Goal: Task Accomplishment & Management: Use online tool/utility

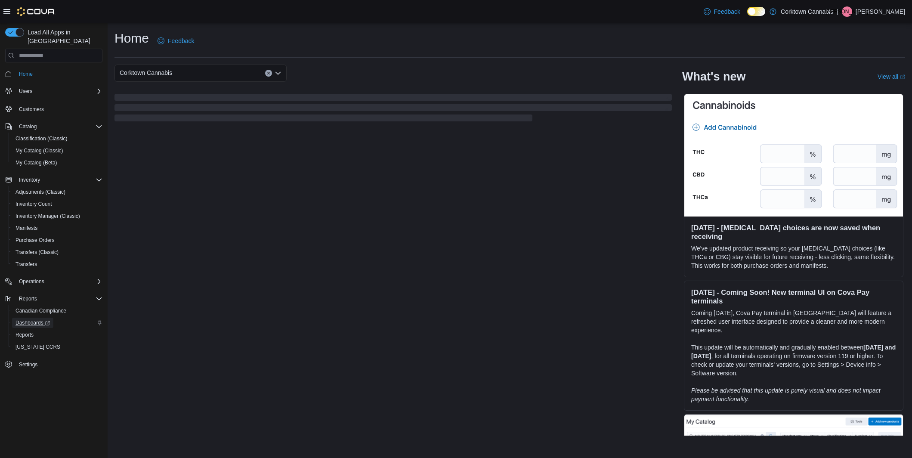
click at [40, 319] on span "Dashboards" at bounding box center [32, 322] width 34 height 7
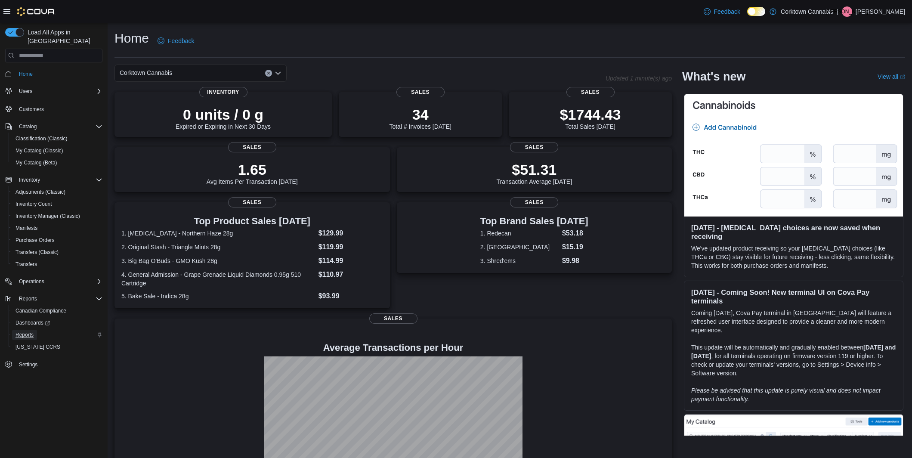
click at [33, 331] on span "Reports" at bounding box center [24, 334] width 18 height 7
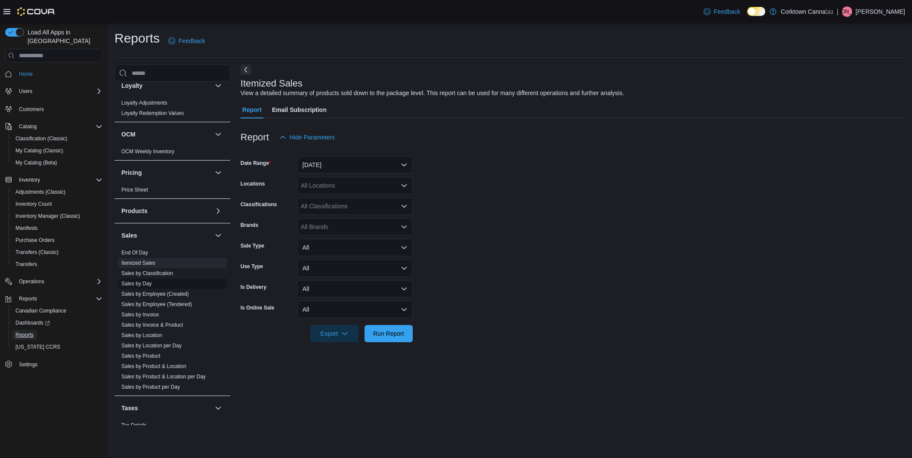
scroll to position [436, 0]
click at [170, 274] on span "Sales by Classification" at bounding box center [172, 271] width 109 height 10
click at [169, 271] on link "Sales by Classification" at bounding box center [147, 269] width 52 height 6
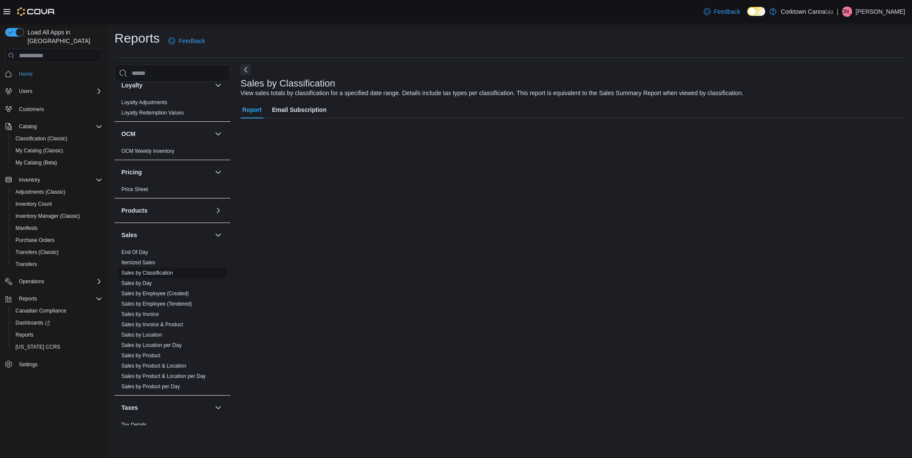
scroll to position [432, 0]
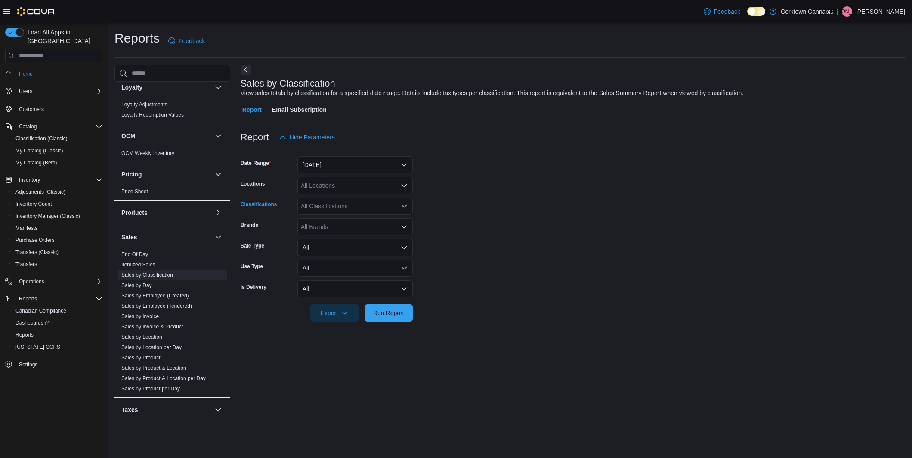
click at [350, 208] on div "All Classifications" at bounding box center [354, 205] width 115 height 17
click at [337, 275] on span "Concentrates" at bounding box center [334, 277] width 36 height 9
click at [484, 205] on form "Date Range Yesterday Locations All Locations Classifications Concentrates Brand…" at bounding box center [572, 234] width 664 height 176
click at [370, 157] on button "Yesterday" at bounding box center [354, 164] width 115 height 17
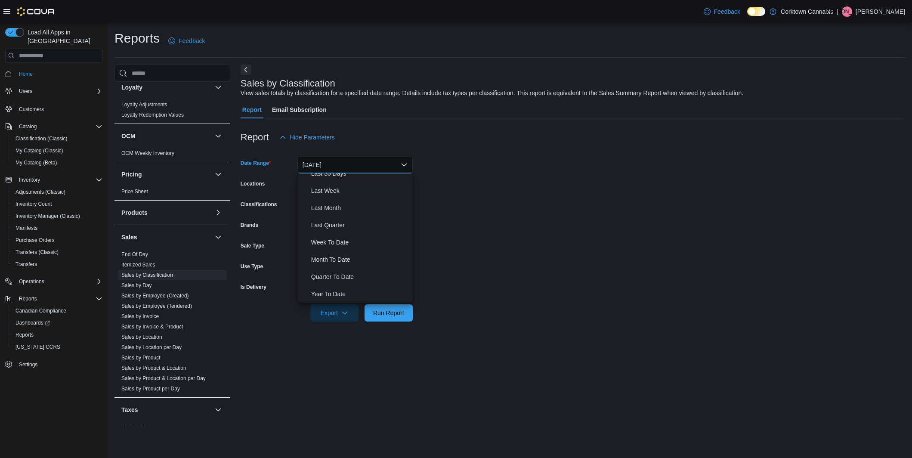
scroll to position [0, 0]
click at [364, 183] on span "Custom Date" at bounding box center [360, 182] width 98 height 10
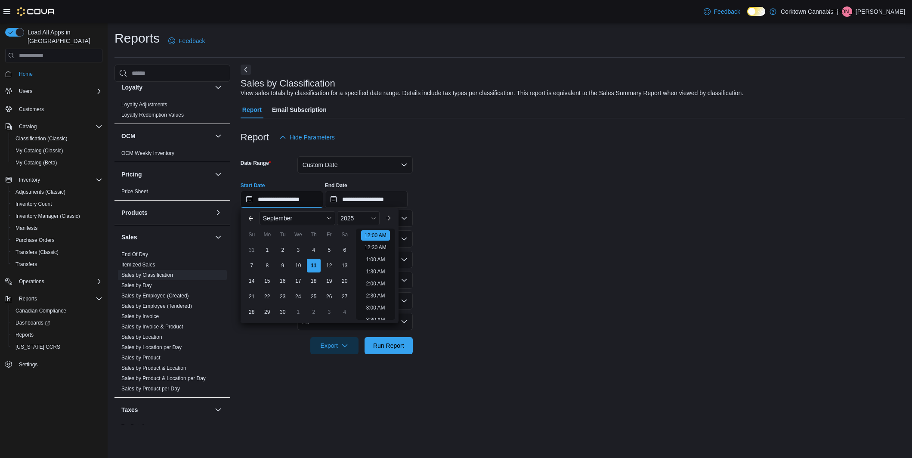
click at [275, 197] on input "**********" at bounding box center [281, 199] width 83 height 17
click at [374, 218] on span "Button. Open the year selector. 2025 is currently selected." at bounding box center [373, 218] width 5 height 5
click at [359, 247] on div "2020" at bounding box center [359, 245] width 40 height 10
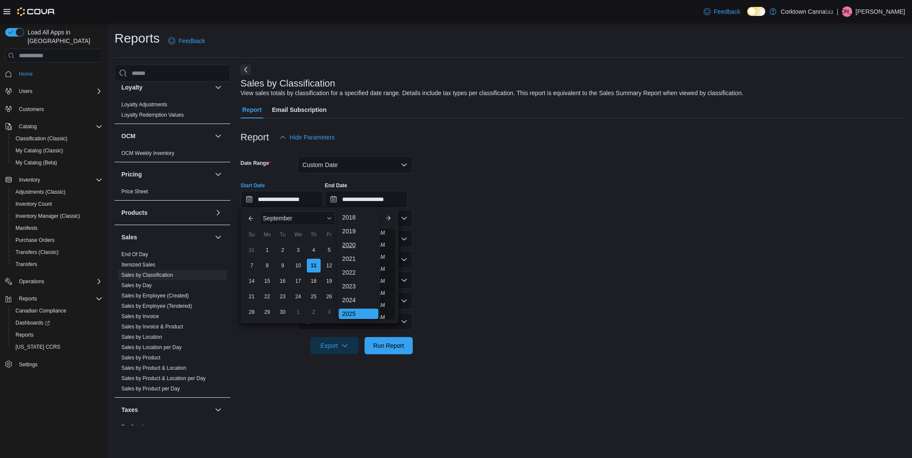
scroll to position [2, 0]
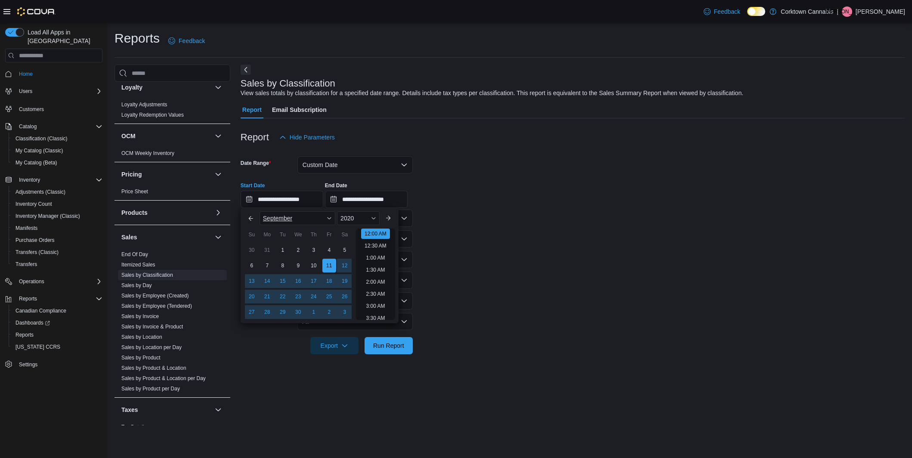
click at [328, 220] on span "Button. Open the month selector. September is currently selected." at bounding box center [329, 218] width 5 height 5
click at [285, 225] on div "You are focused on a month selector menu. Use the up and down arrows to select …" at bounding box center [297, 265] width 76 height 108
click at [286, 221] on div "January" at bounding box center [297, 220] width 72 height 10
type input "**********"
click at [476, 248] on form "**********" at bounding box center [572, 250] width 664 height 208
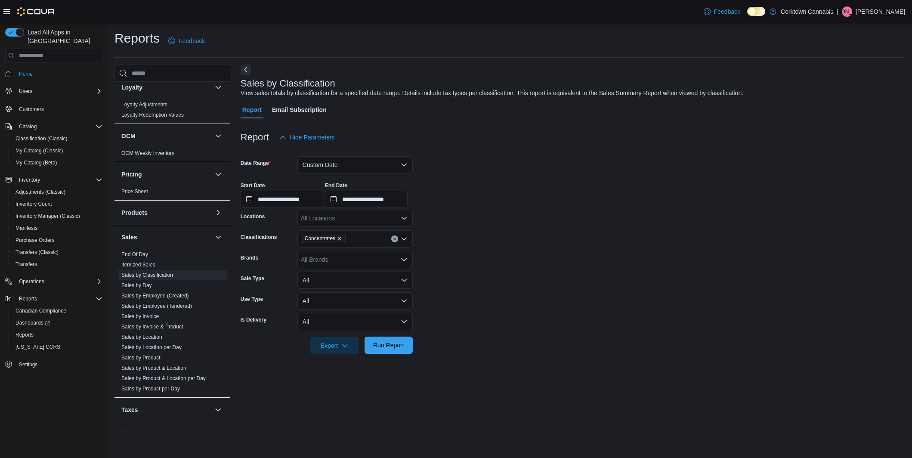
click at [399, 343] on span "Run Report" at bounding box center [388, 345] width 31 height 9
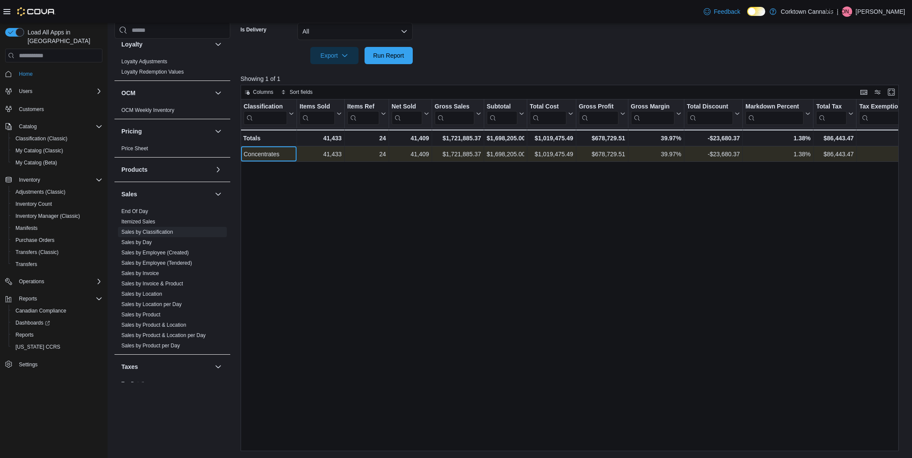
click at [261, 155] on div "Concentrates" at bounding box center [268, 154] width 50 height 10
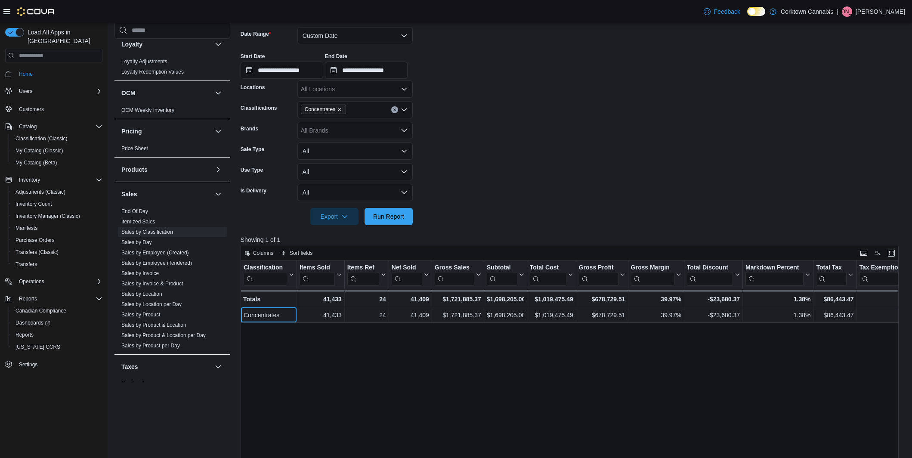
scroll to position [124, 0]
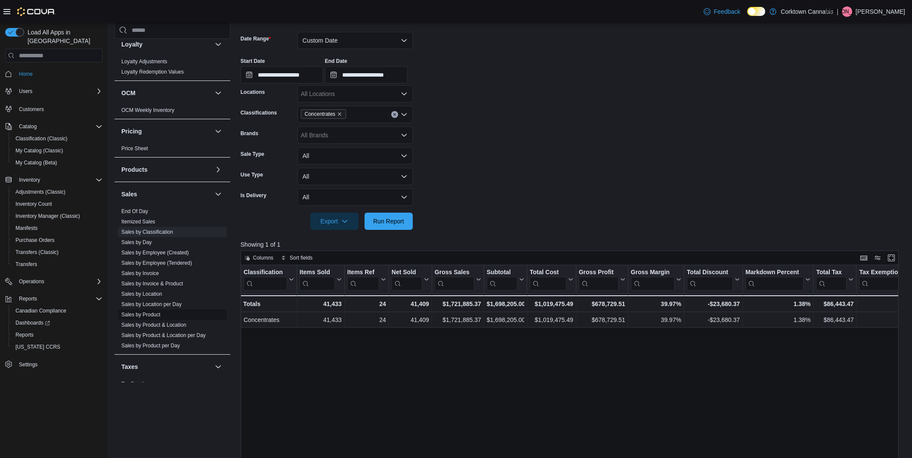
click at [158, 314] on link "Sales by Product" at bounding box center [140, 314] width 39 height 6
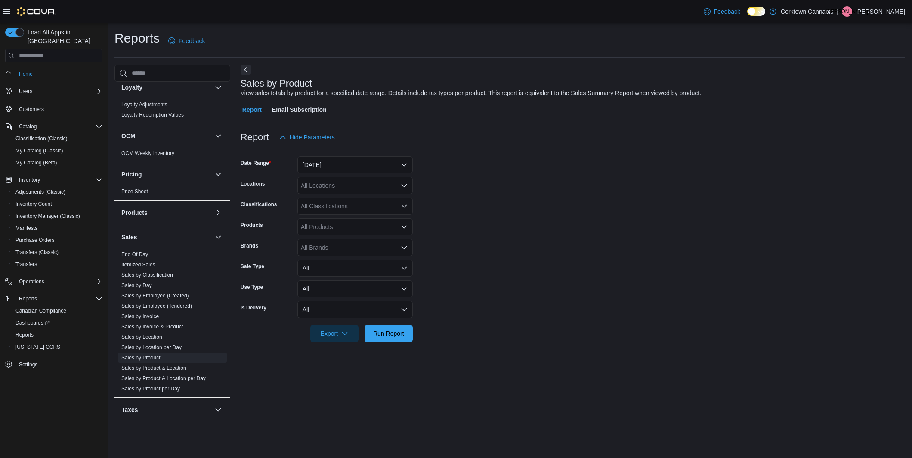
click at [376, 204] on div "All Classifications" at bounding box center [354, 205] width 115 height 17
click at [346, 241] on span "Concentrates" at bounding box center [334, 242] width 36 height 9
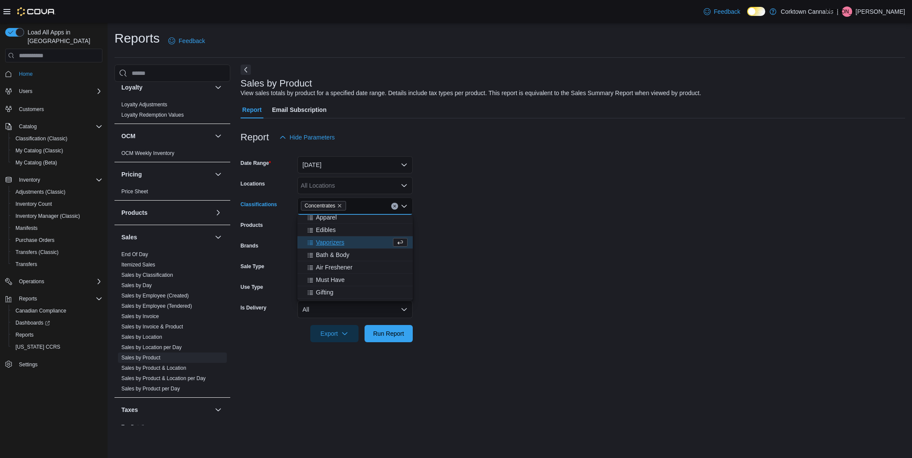
click at [555, 227] on form "Date Range Yesterday Locations All Locations Classifications Concentrates Combo…" at bounding box center [572, 244] width 664 height 196
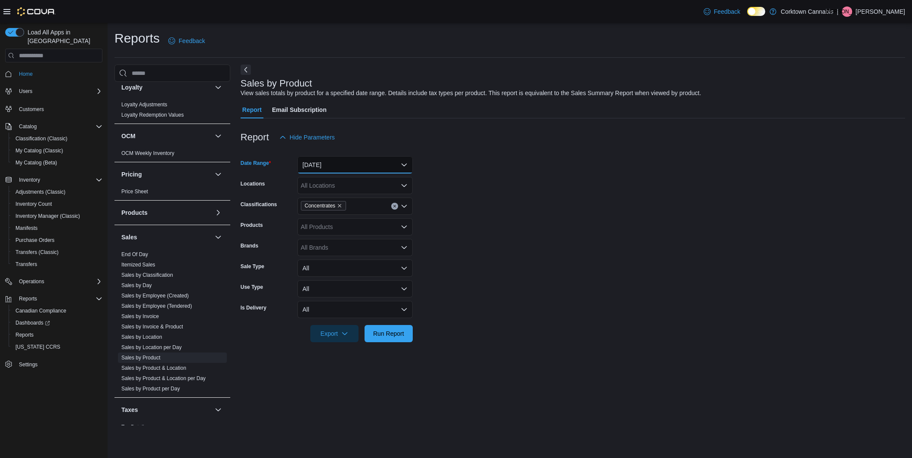
click at [364, 166] on button "Yesterday" at bounding box center [354, 164] width 115 height 17
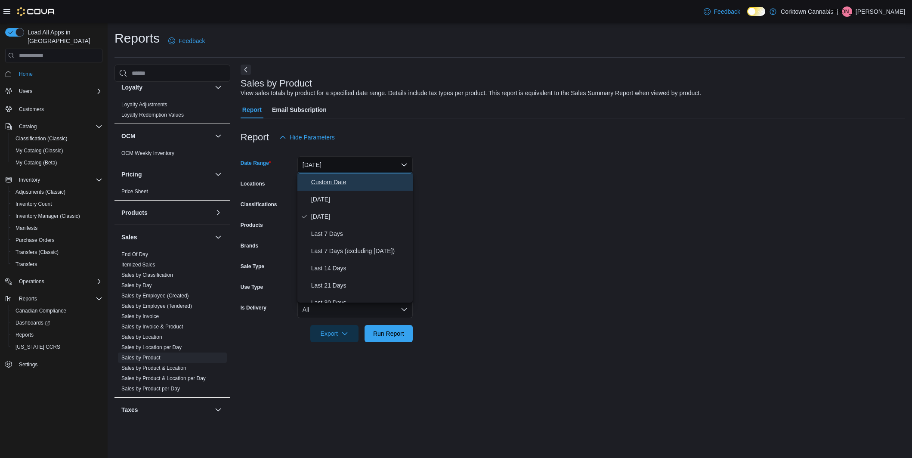
click at [351, 183] on span "Custom Date" at bounding box center [360, 182] width 98 height 10
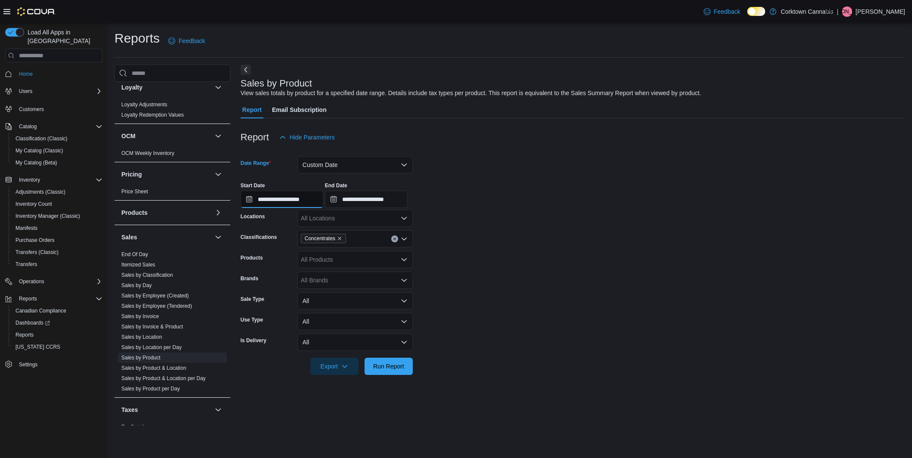
click at [271, 199] on input "**********" at bounding box center [281, 199] width 83 height 17
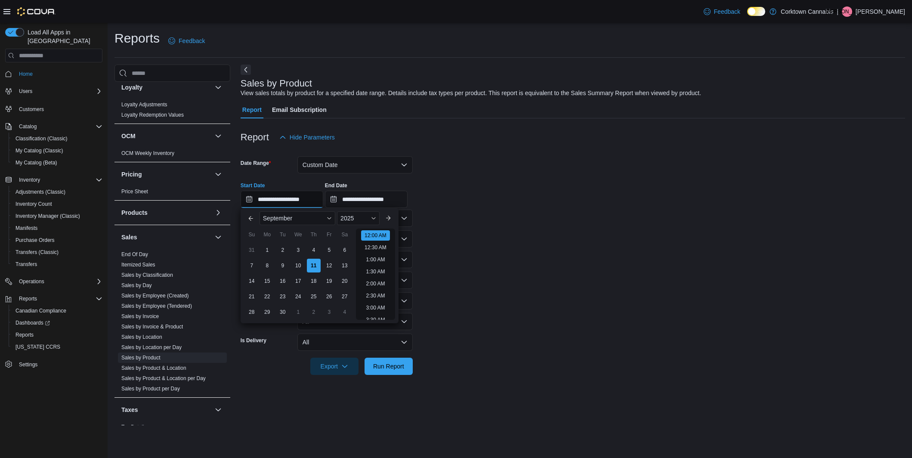
scroll to position [27, 0]
click at [375, 218] on span "Button. Open the year selector. 2025 is currently selected." at bounding box center [373, 218] width 5 height 5
click at [358, 245] on div "2020" at bounding box center [359, 245] width 40 height 10
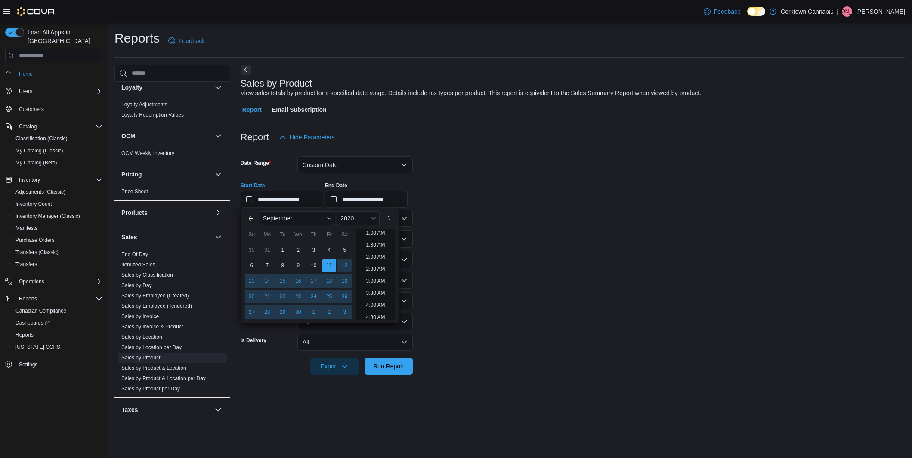
scroll to position [2, 0]
click at [320, 213] on div "September" at bounding box center [297, 218] width 76 height 14
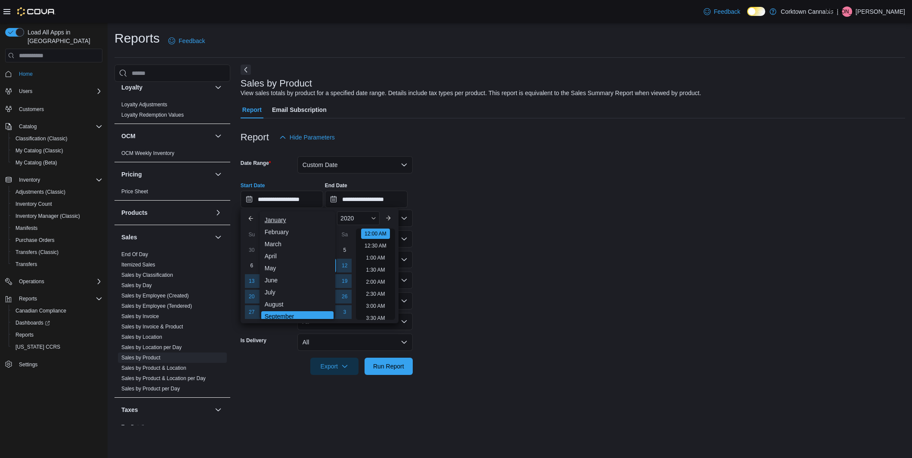
click at [288, 222] on div "January" at bounding box center [297, 220] width 72 height 10
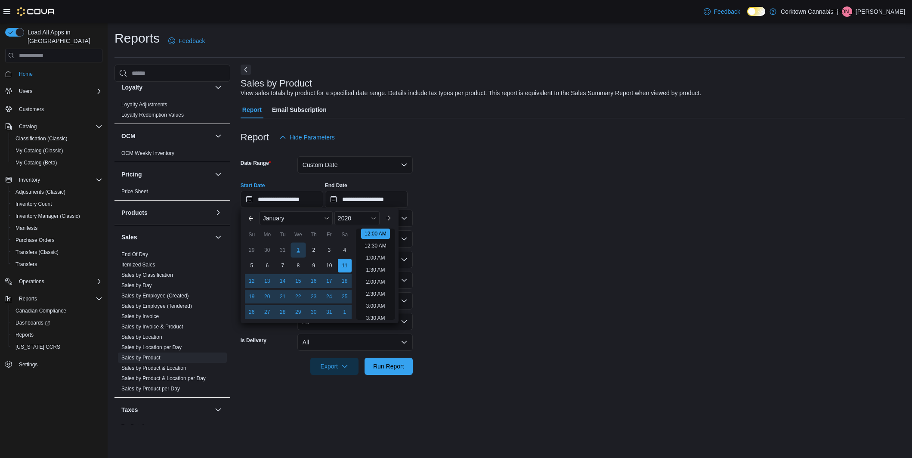
click at [302, 253] on div "1" at bounding box center [297, 250] width 15 height 15
type input "**********"
drag, startPoint x: 534, startPoint y: 268, endPoint x: 527, endPoint y: 265, distance: 7.9
click at [534, 268] on form "**********" at bounding box center [572, 260] width 664 height 229
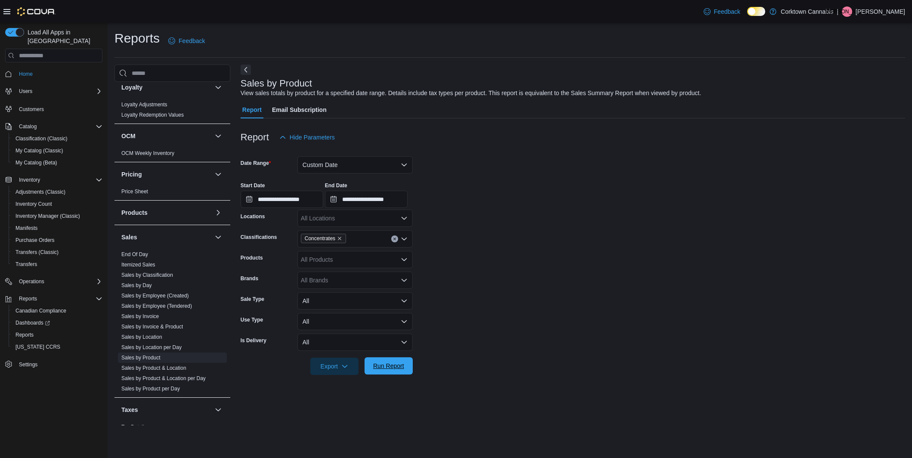
click at [401, 369] on span "Run Report" at bounding box center [388, 365] width 31 height 9
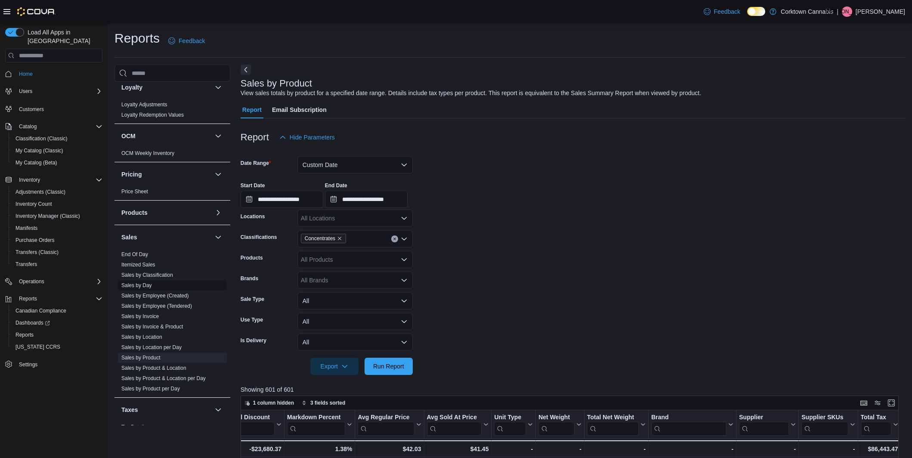
click at [147, 284] on link "Sales by Day" at bounding box center [136, 285] width 31 height 6
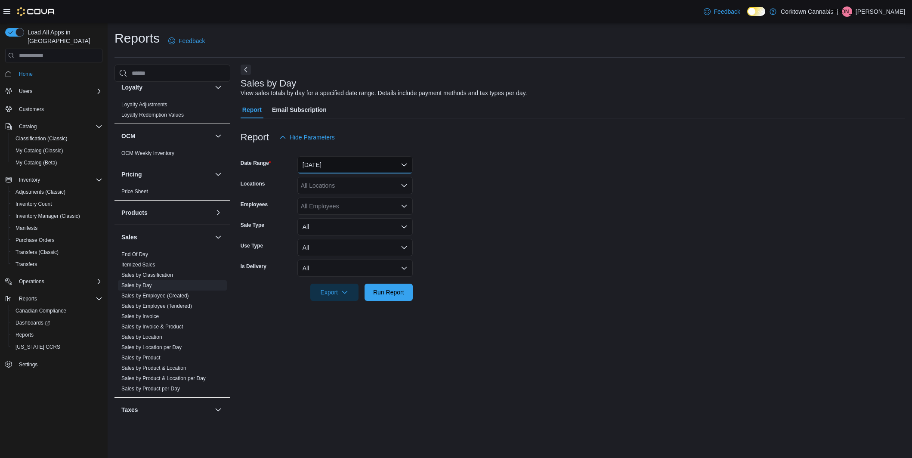
click at [352, 160] on button "Yesterday" at bounding box center [354, 164] width 115 height 17
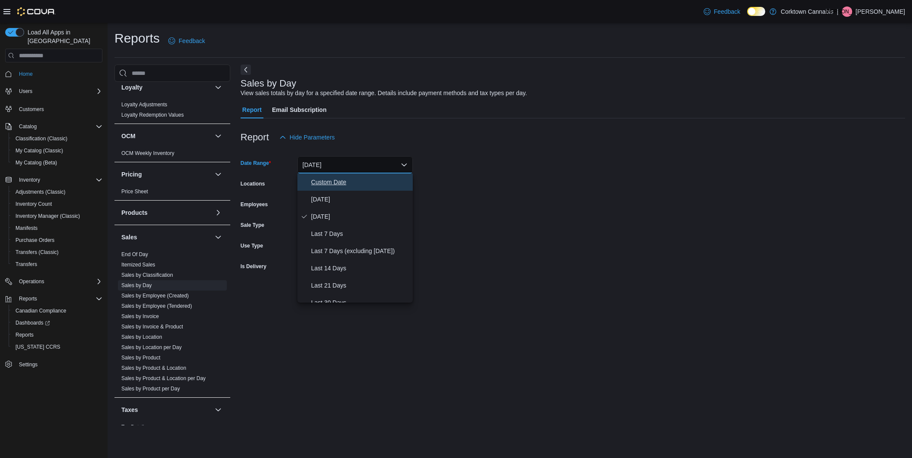
click at [346, 185] on span "Custom Date" at bounding box center [360, 182] width 98 height 10
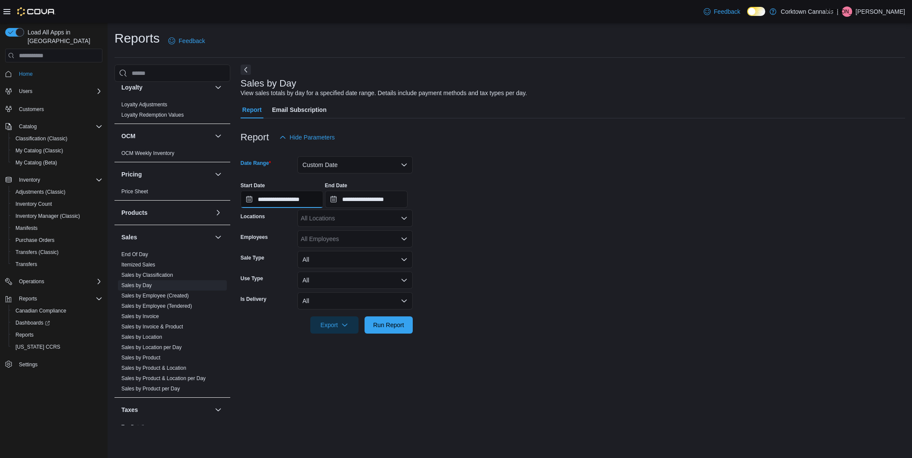
click at [302, 200] on input "**********" at bounding box center [281, 199] width 83 height 17
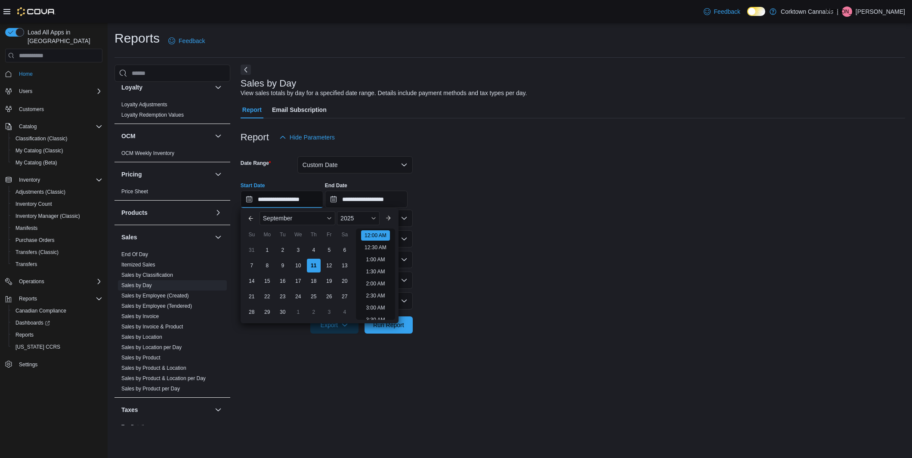
scroll to position [27, 0]
click at [330, 219] on span "Button. Open the month selector. September is currently selected." at bounding box center [329, 218] width 5 height 5
drag, startPoint x: 278, startPoint y: 222, endPoint x: 356, endPoint y: 213, distance: 78.0
click at [279, 222] on div "January" at bounding box center [297, 220] width 72 height 10
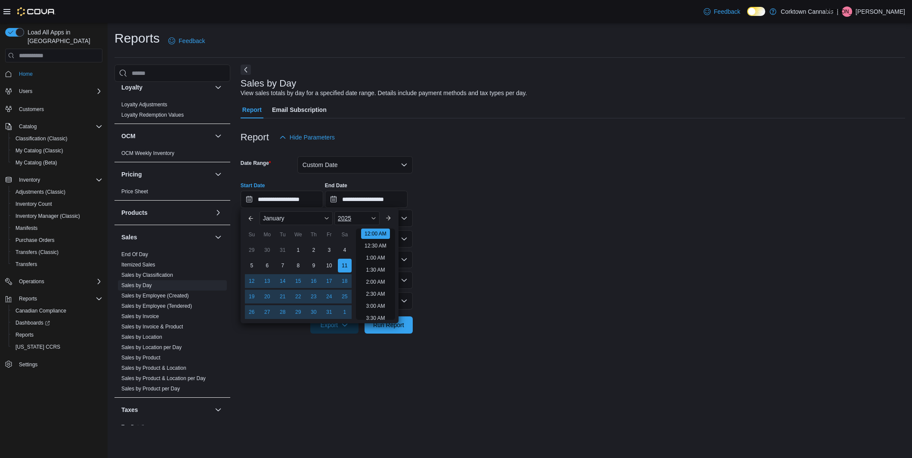
click at [365, 213] on div "2025" at bounding box center [356, 218] width 45 height 14
click at [356, 246] on div "2020" at bounding box center [357, 245] width 42 height 10
click at [268, 296] on div "20" at bounding box center [266, 296] width 15 height 15
type input "**********"
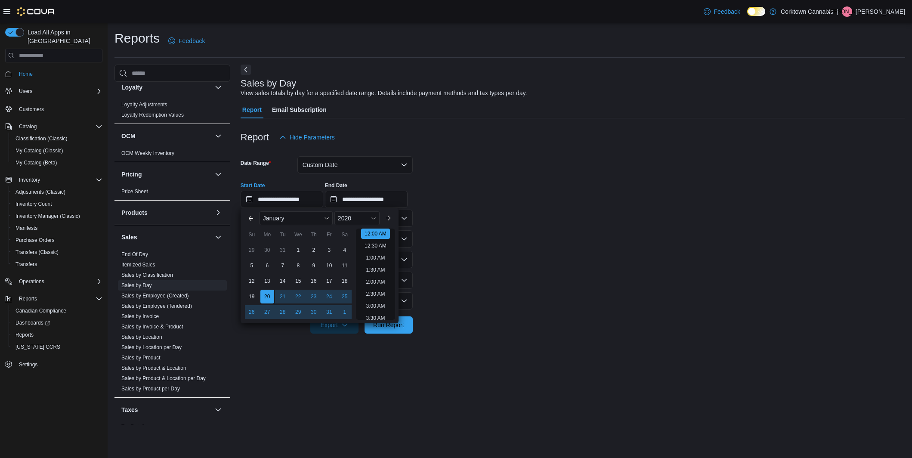
click at [458, 267] on form "**********" at bounding box center [572, 240] width 664 height 188
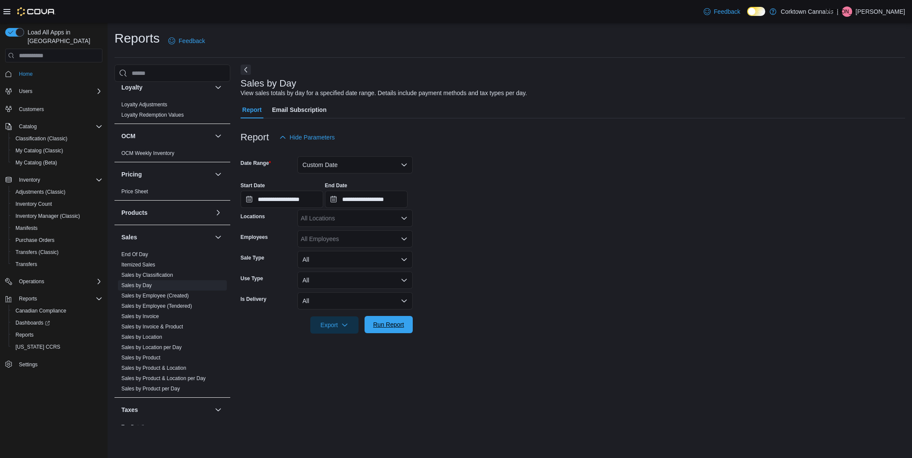
click at [394, 329] on span "Run Report" at bounding box center [389, 324] width 38 height 17
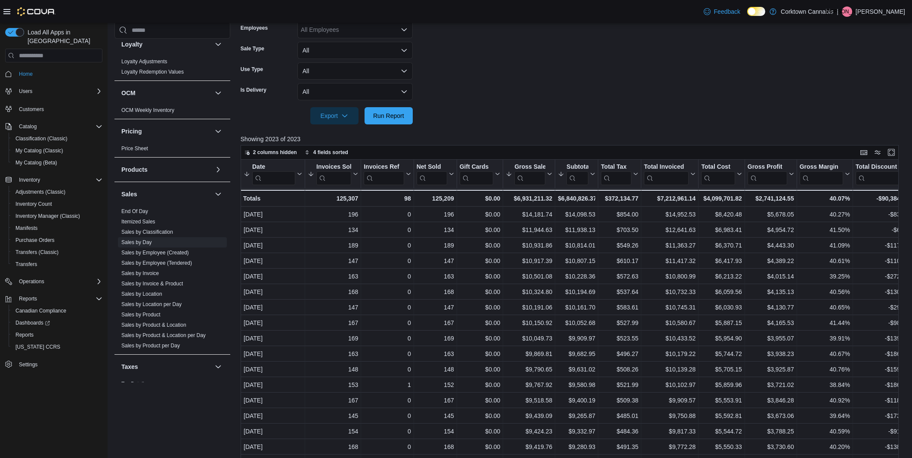
scroll to position [210, 0]
